Goal: Task Accomplishment & Management: Manage account settings

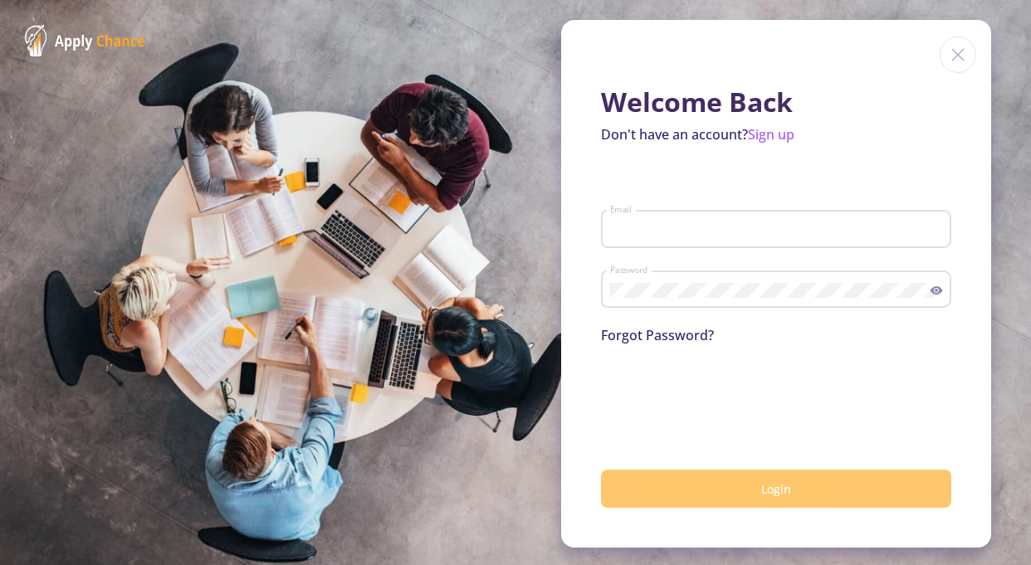
type input "[EMAIL_ADDRESS][DOMAIN_NAME]"
click at [750, 484] on button "Login" at bounding box center [776, 489] width 350 height 39
click at [771, 486] on span "Login" at bounding box center [776, 489] width 30 height 16
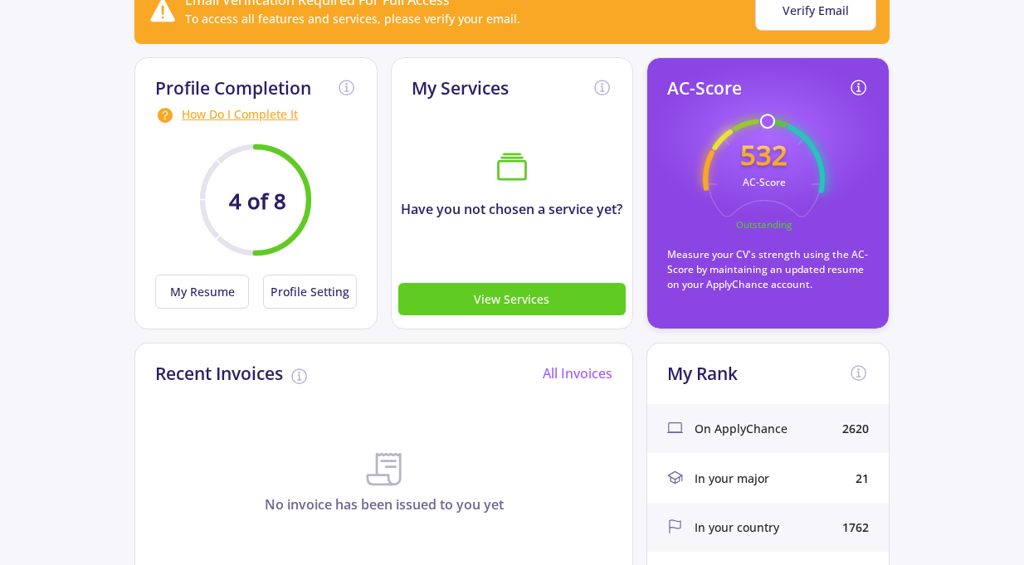
scroll to position [166, 0]
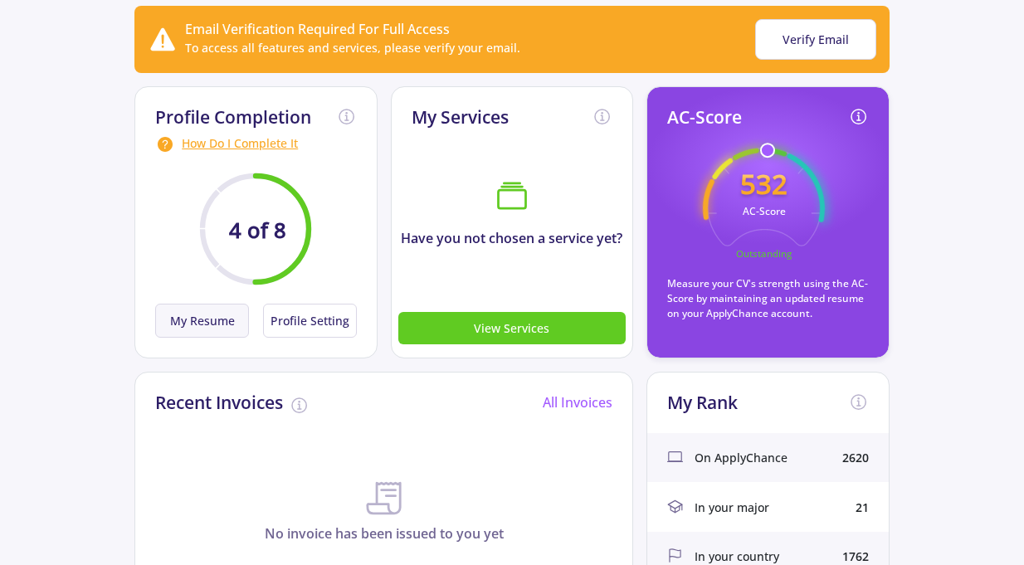
click at [217, 320] on button "My Resume" at bounding box center [202, 321] width 94 height 34
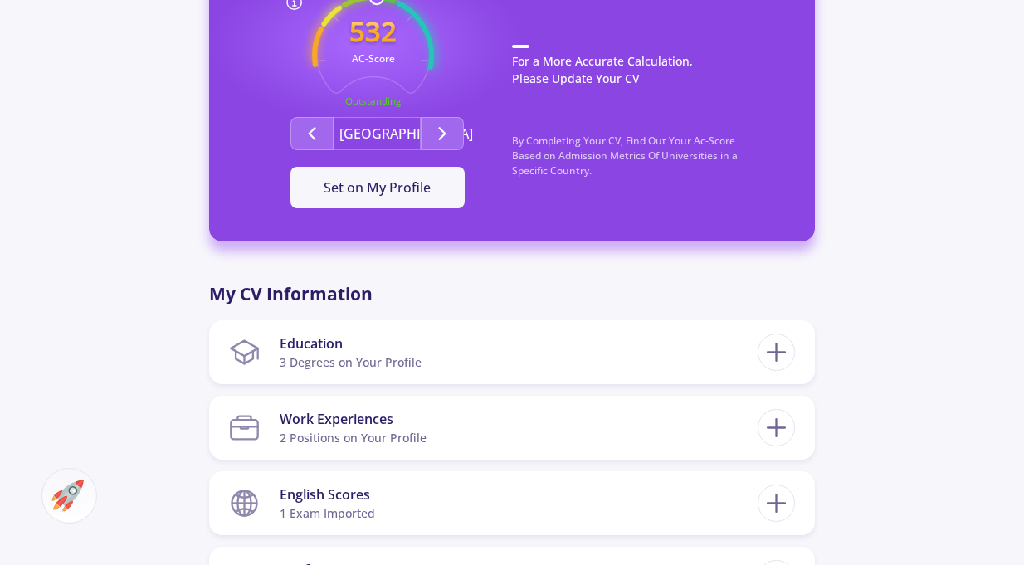
scroll to position [581, 0]
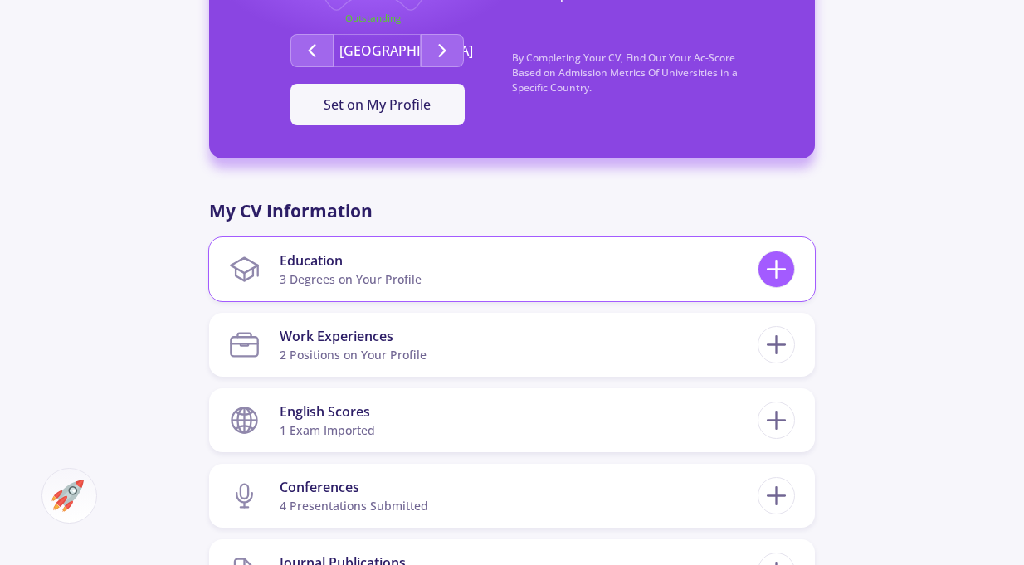
click at [780, 267] on icon at bounding box center [776, 269] width 31 height 31
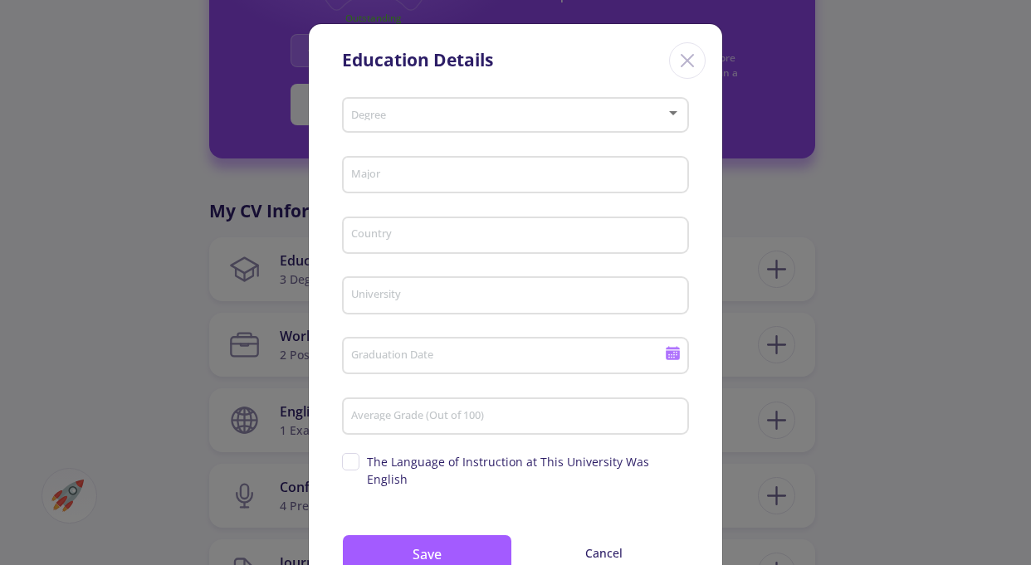
click at [681, 61] on icon "Close" at bounding box center [687, 60] width 27 height 27
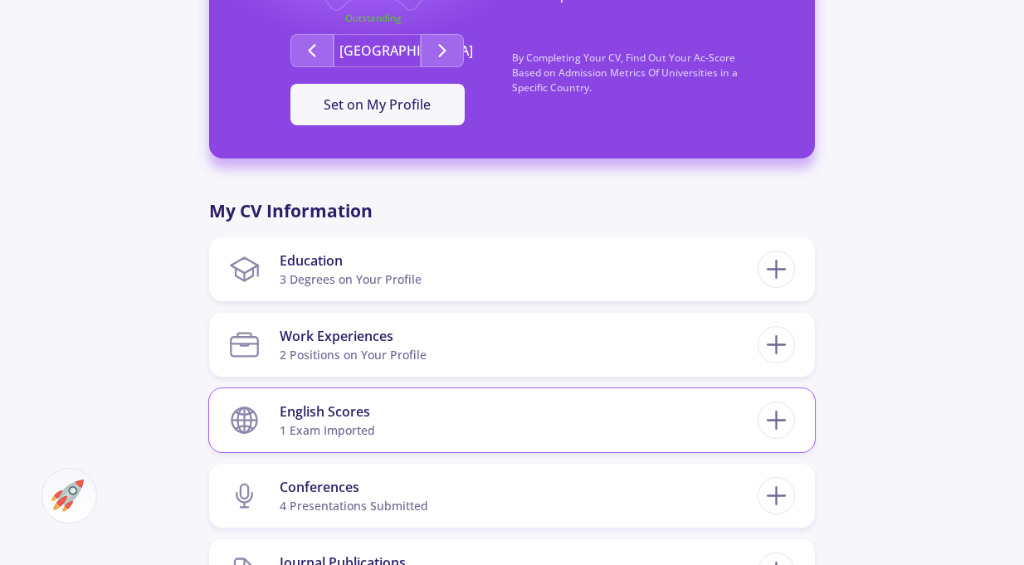
scroll to position [747, 0]
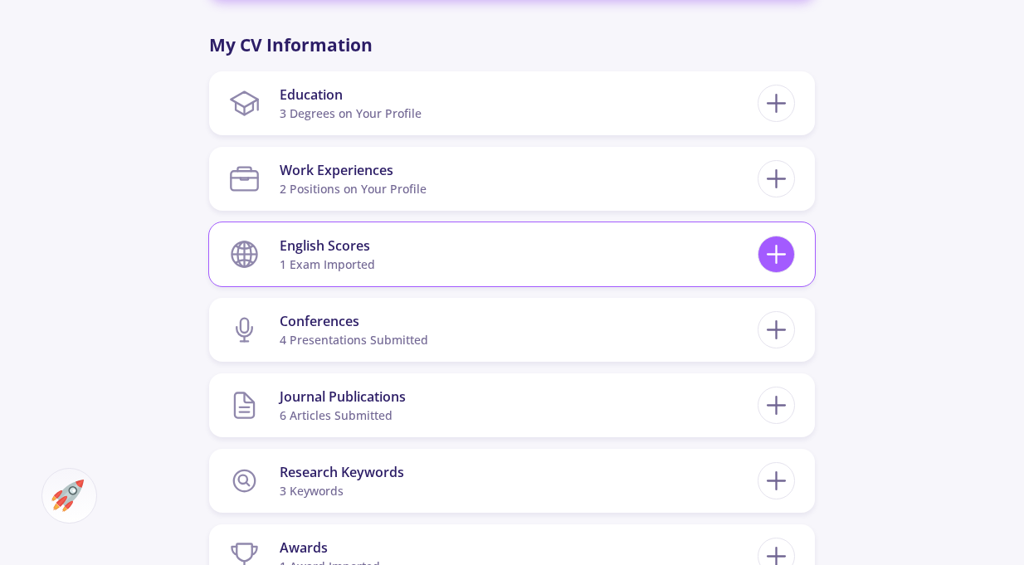
click at [787, 258] on icon at bounding box center [776, 254] width 31 height 31
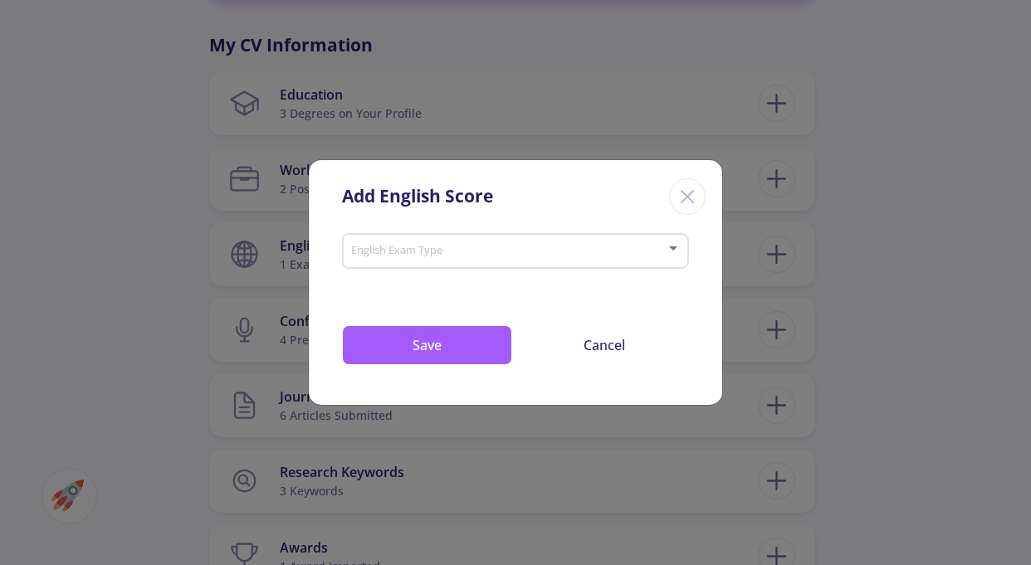
click at [689, 212] on div "Close" at bounding box center [687, 196] width 37 height 37
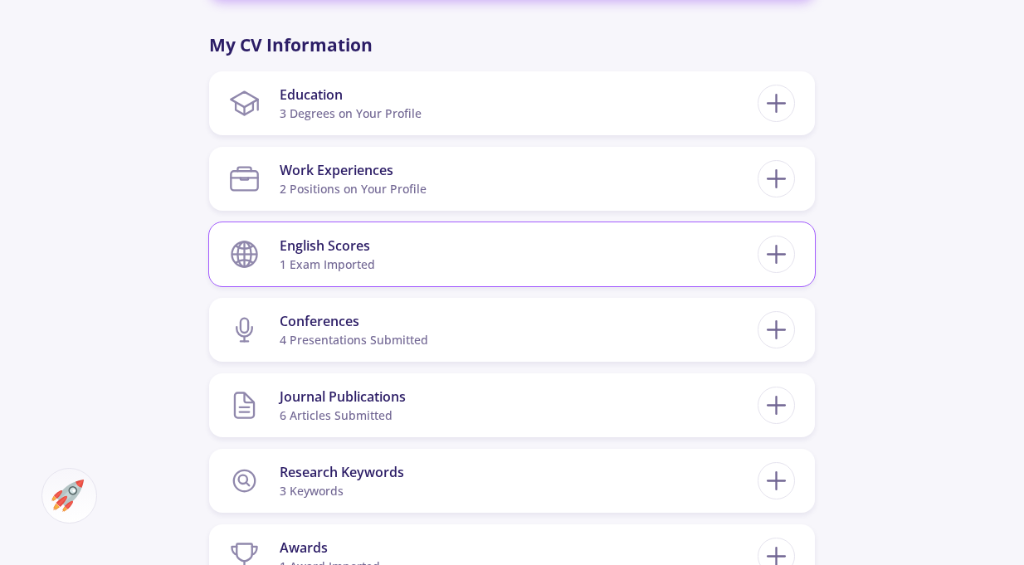
click at [617, 249] on section "English Scores 1 exam imported" at bounding box center [493, 254] width 529 height 51
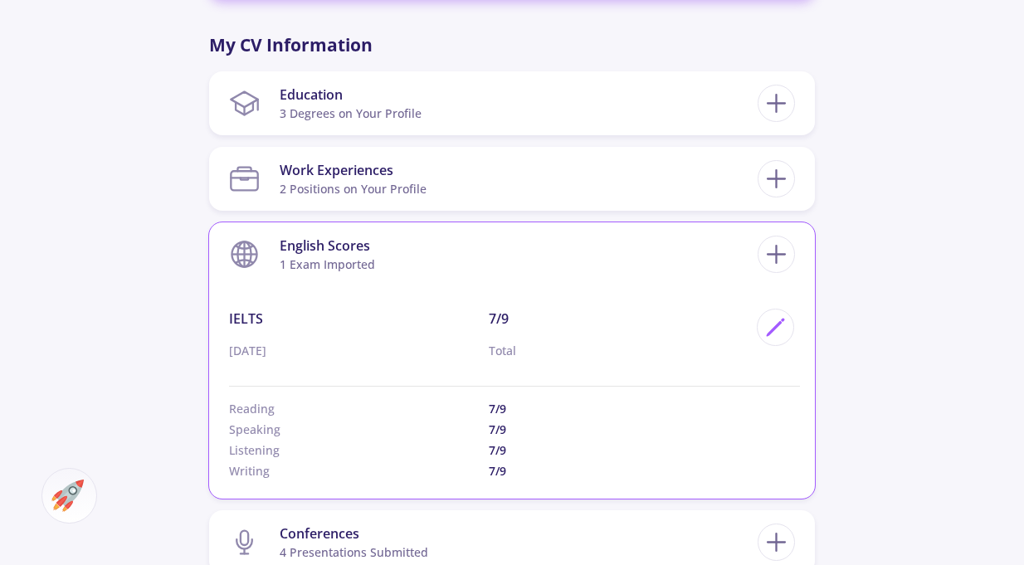
click at [617, 249] on section "English Scores 1 exam imported" at bounding box center [493, 254] width 529 height 51
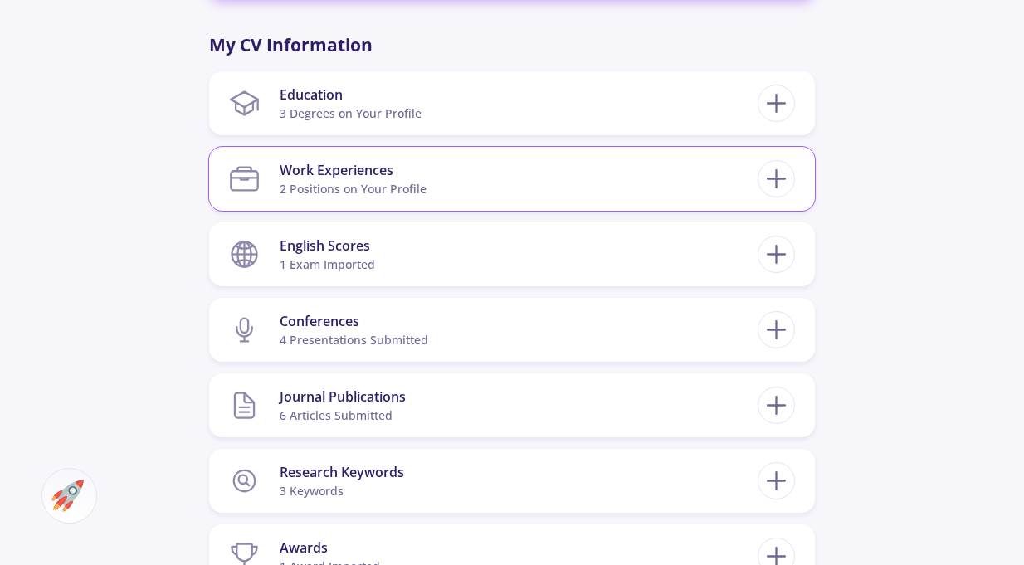
click at [593, 186] on section "Work Experiences 2 Positions on Your Profile" at bounding box center [493, 179] width 529 height 51
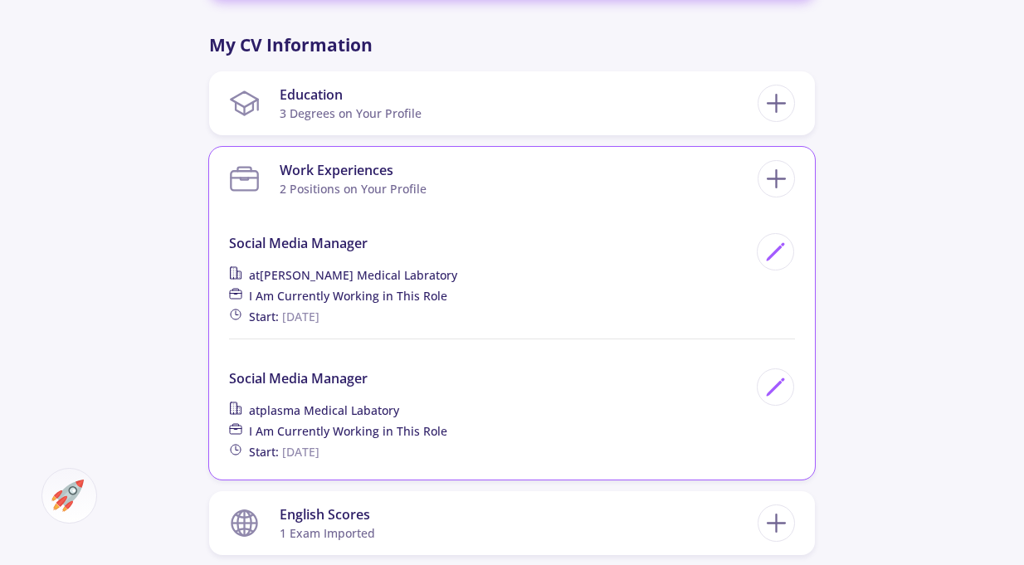
click at [593, 186] on section "Work Experiences 2 Positions on Your Profile" at bounding box center [493, 179] width 529 height 51
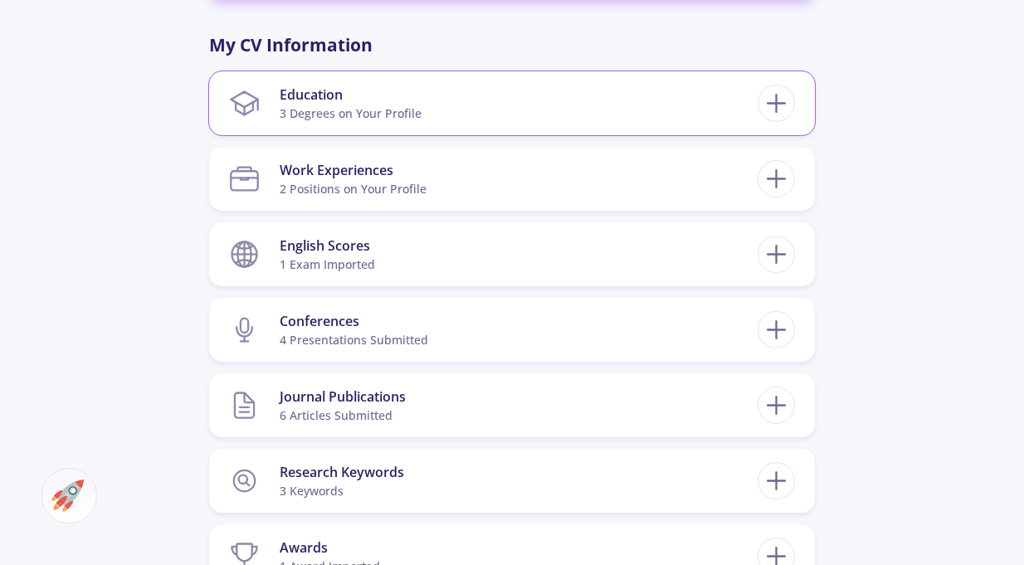
click at [589, 127] on section "Education 3 Degrees on Your Profile" at bounding box center [493, 103] width 529 height 51
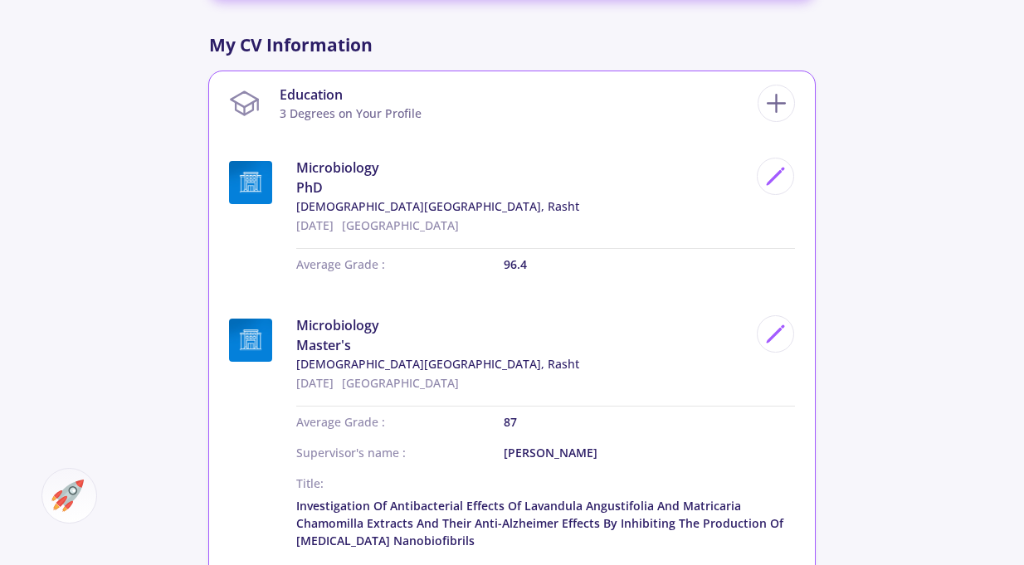
click at [585, 110] on section "Education 3 Degrees on Your Profile" at bounding box center [493, 103] width 529 height 51
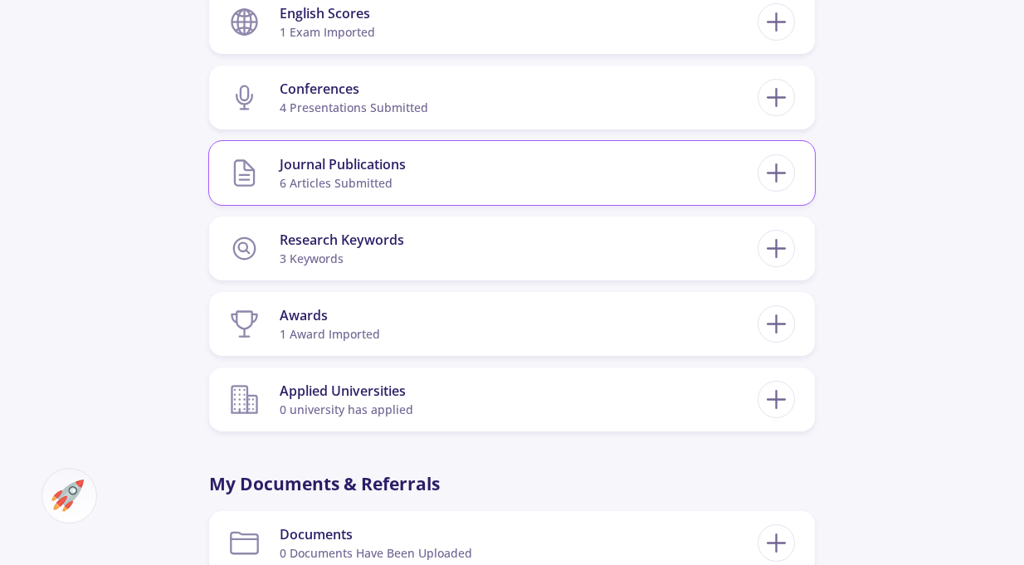
scroll to position [996, 0]
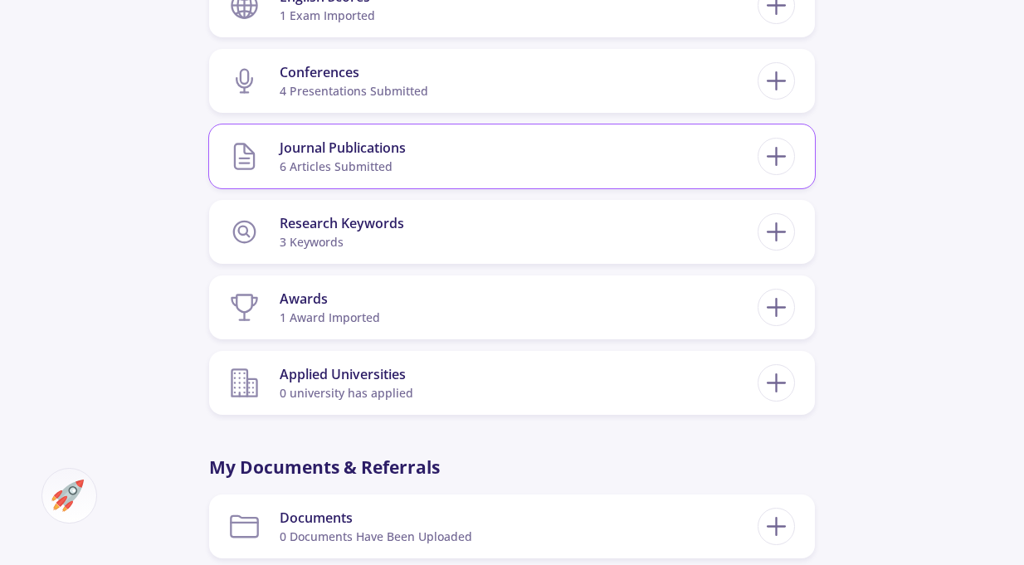
click at [463, 158] on section "Journal Publications 6 articles submitted" at bounding box center [493, 156] width 529 height 51
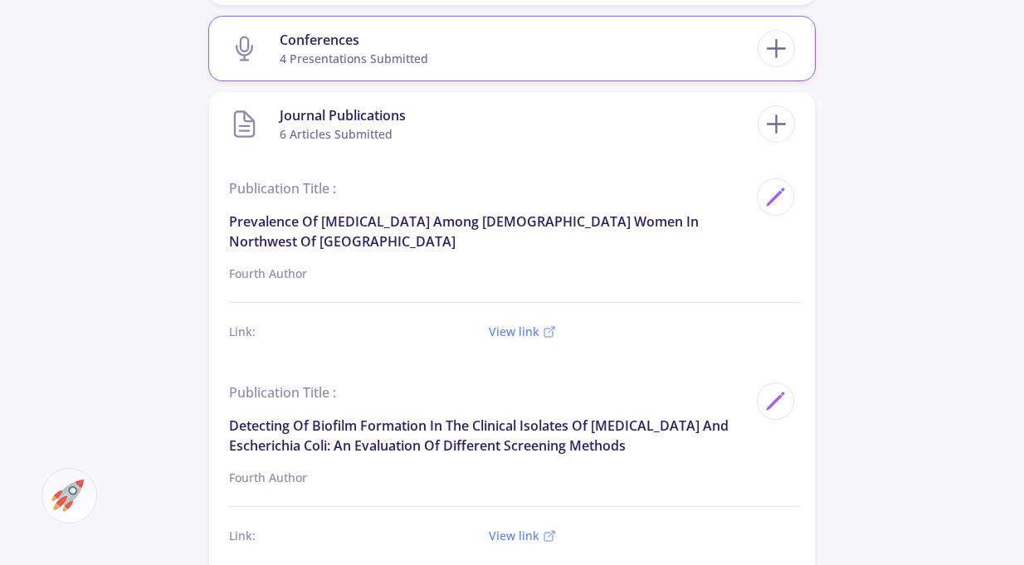
scroll to position [747, 0]
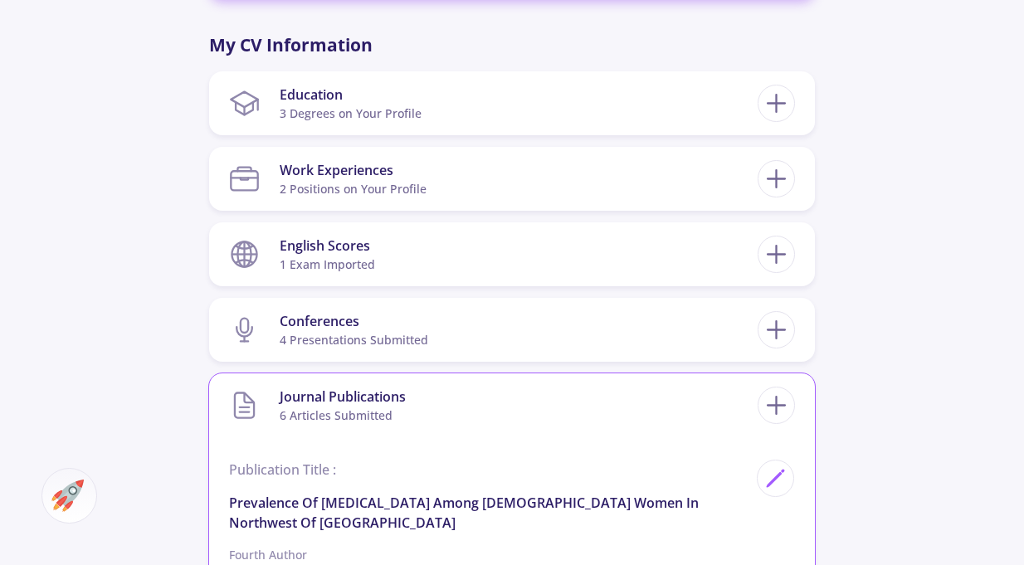
click at [490, 400] on section "Journal Publications 6 articles submitted" at bounding box center [493, 405] width 529 height 51
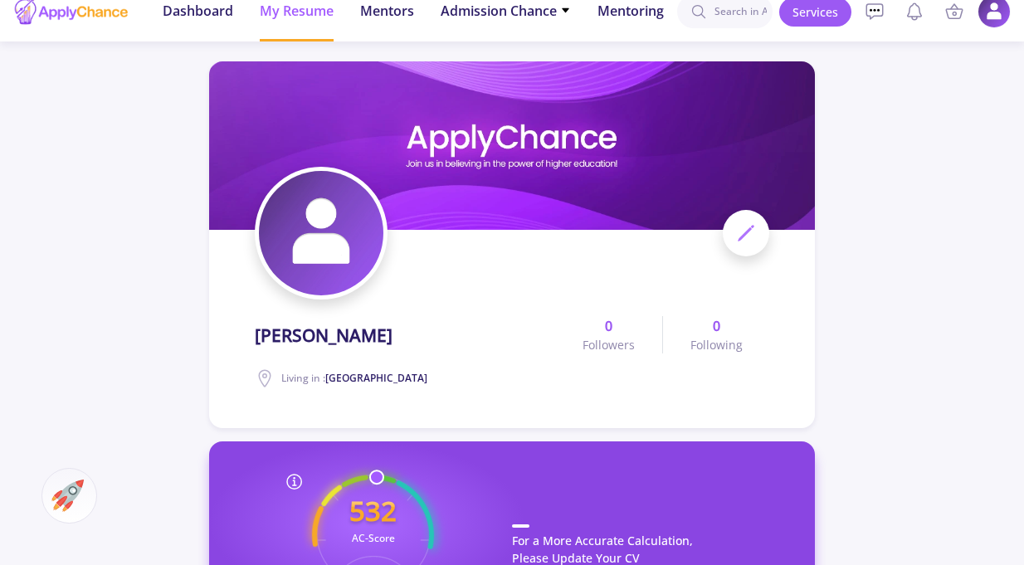
scroll to position [0, 0]
